Goal: Find specific page/section: Find specific page/section

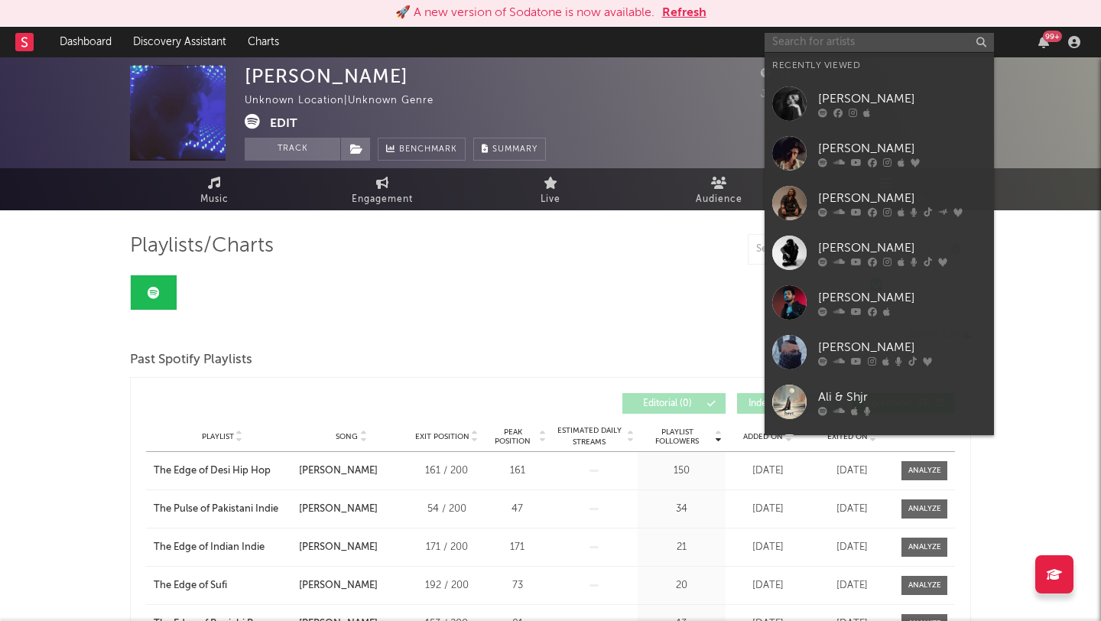
click at [800, 38] on input "text" at bounding box center [878, 42] width 229 height 19
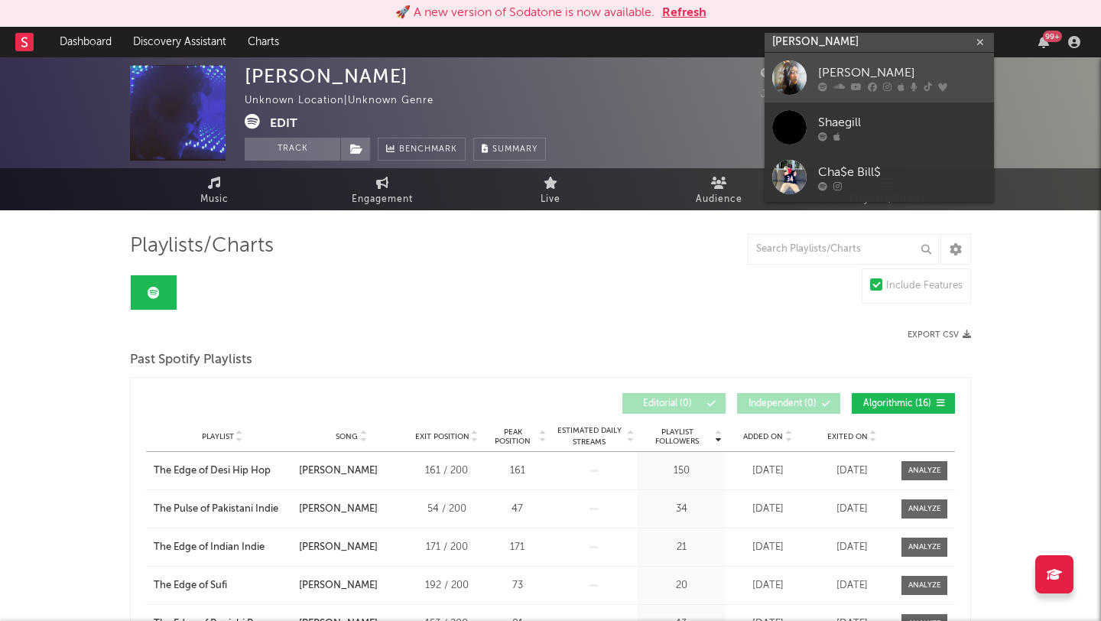
type input "[PERSON_NAME]"
click at [829, 76] on div "[PERSON_NAME]" at bounding box center [902, 72] width 168 height 18
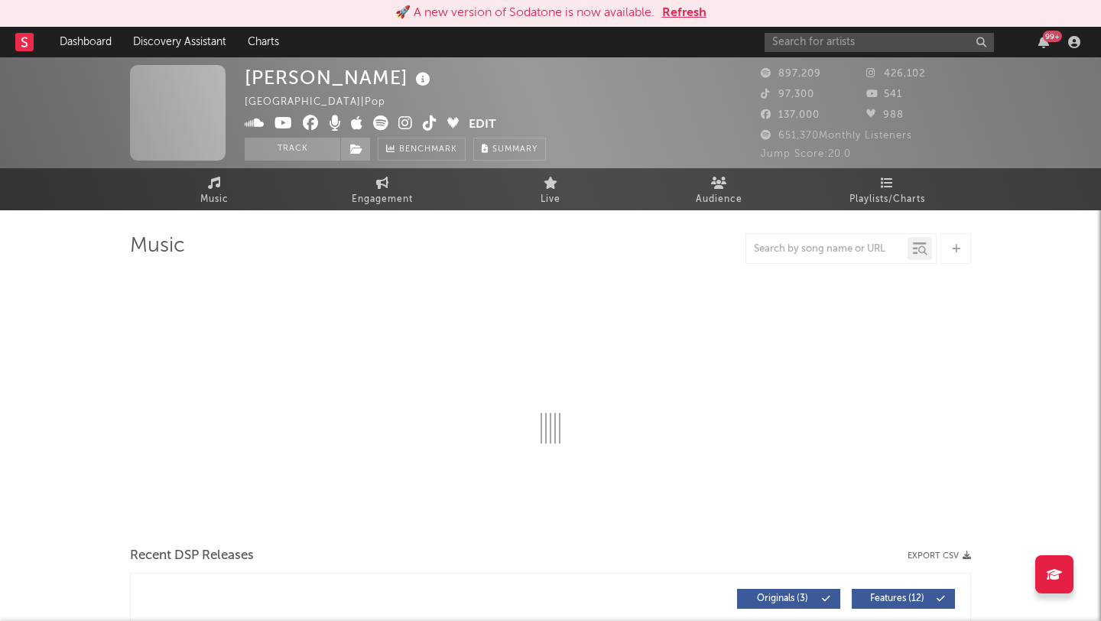
select select "6m"
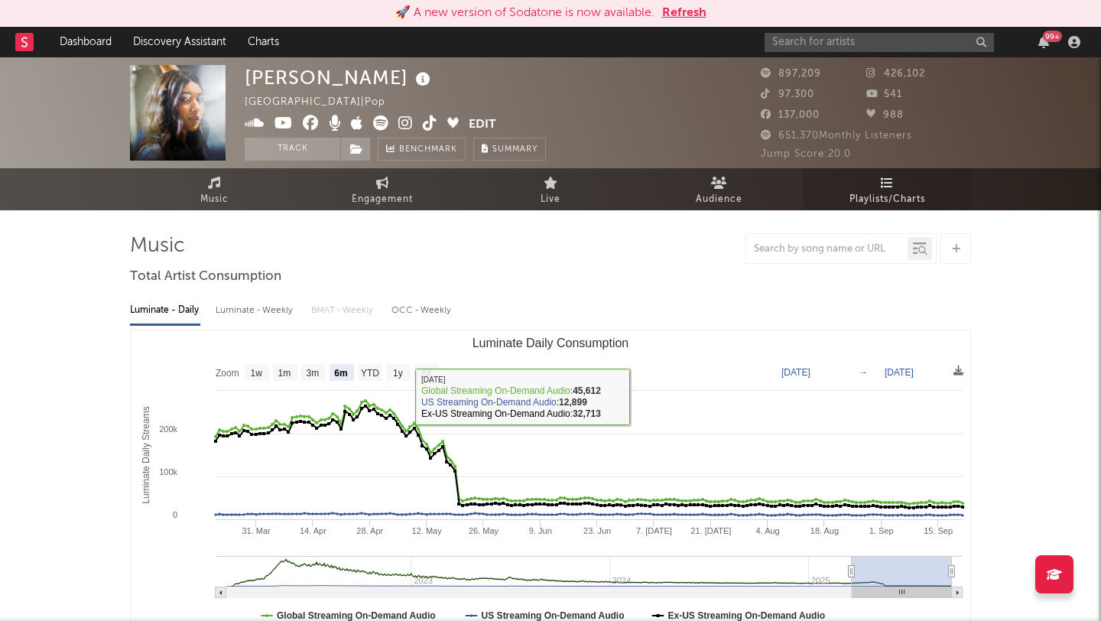
select select "6m"
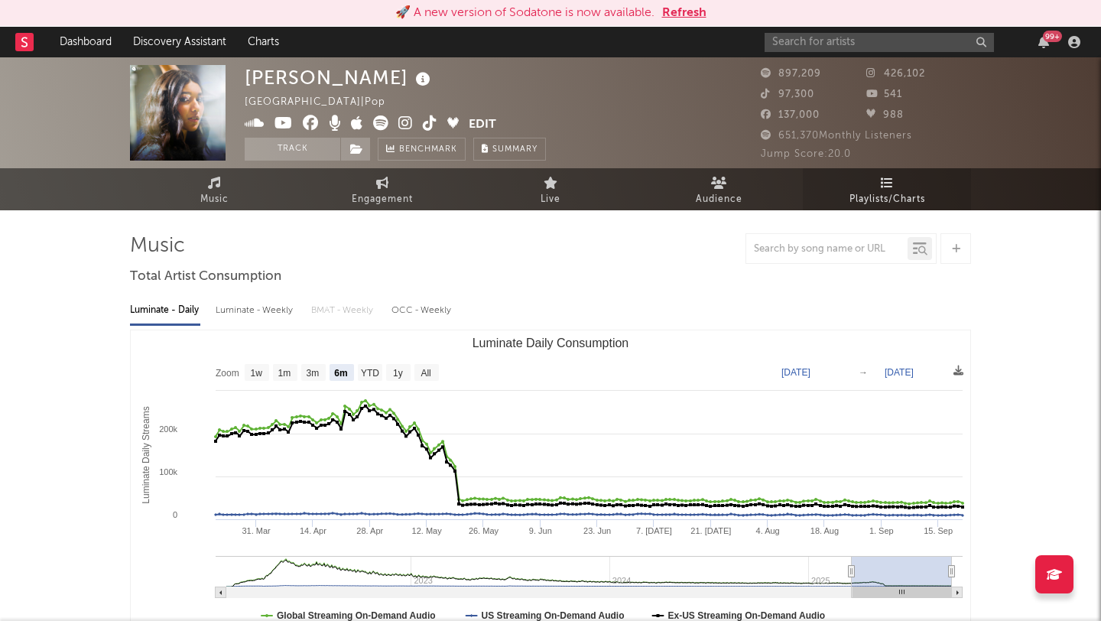
click at [888, 191] on span "Playlists/Charts" at bounding box center [887, 199] width 76 height 18
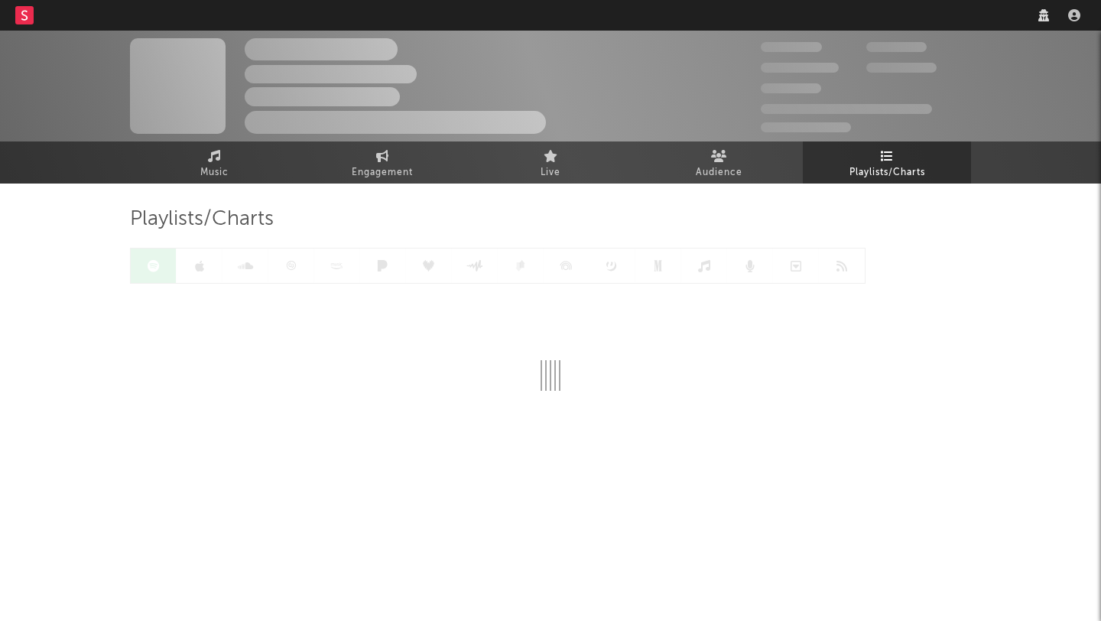
select select "recorded_music"
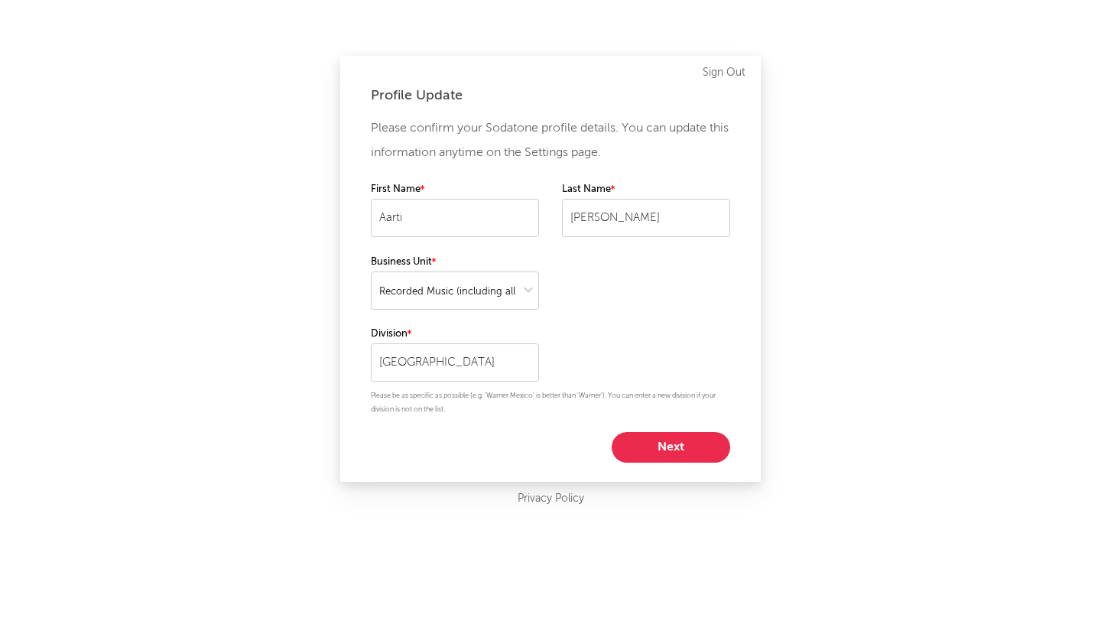
click at [632, 449] on button "Next" at bounding box center [671, 447] width 118 height 31
select select "marketing"
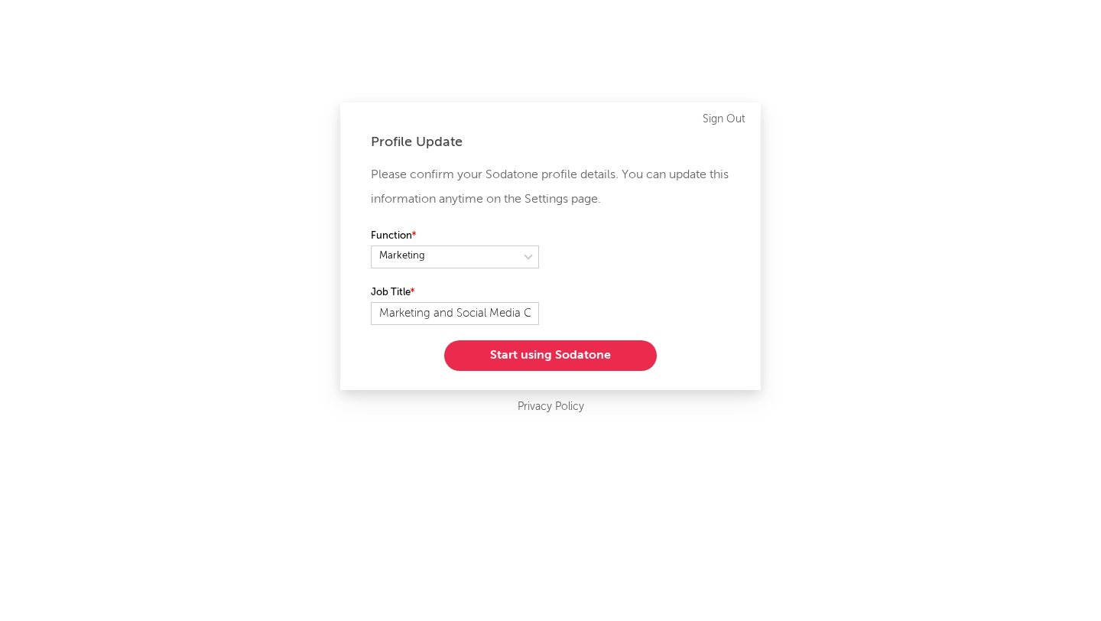
click at [511, 355] on button "Start using Sodatone" at bounding box center [550, 355] width 213 height 31
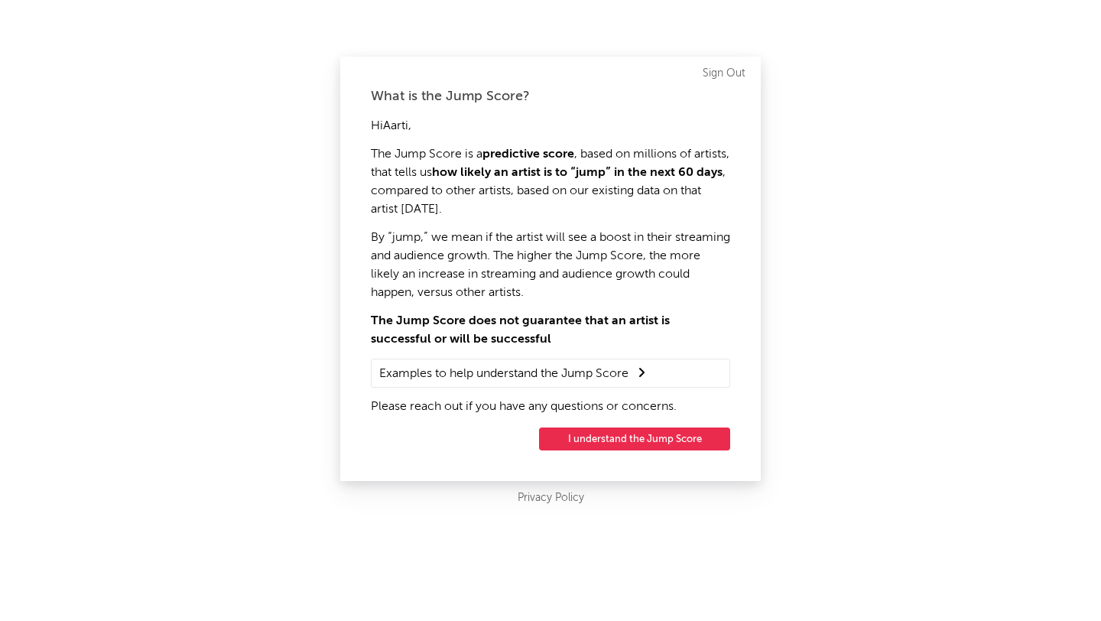
click at [633, 440] on button "I understand the Jump Score" at bounding box center [634, 438] width 191 height 23
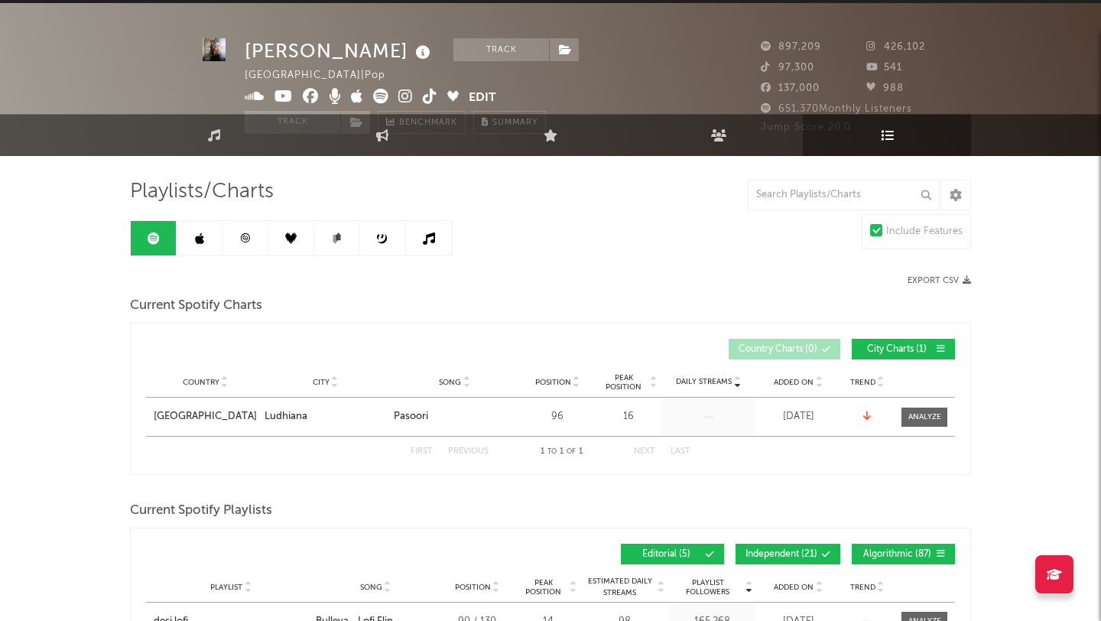
scroll to position [32, 0]
